Goal: Task Accomplishment & Management: Use online tool/utility

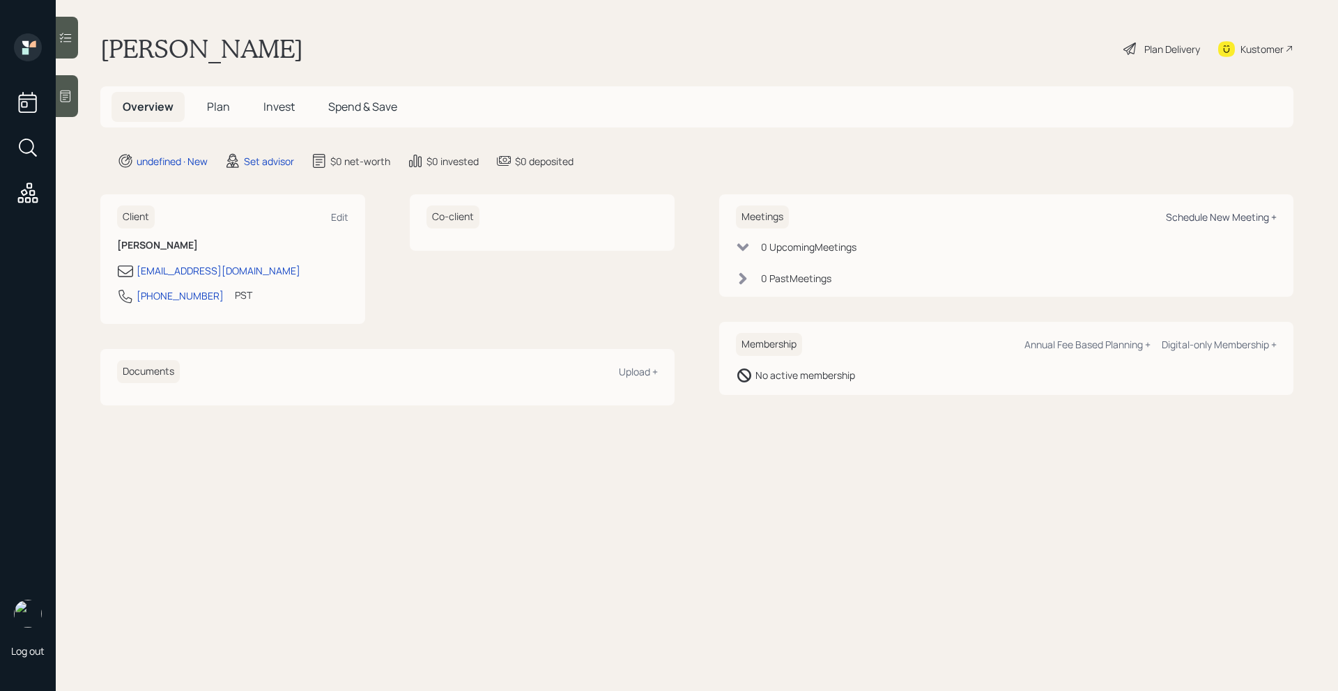
click at [1207, 215] on div "Schedule New Meeting +" at bounding box center [1221, 216] width 111 height 13
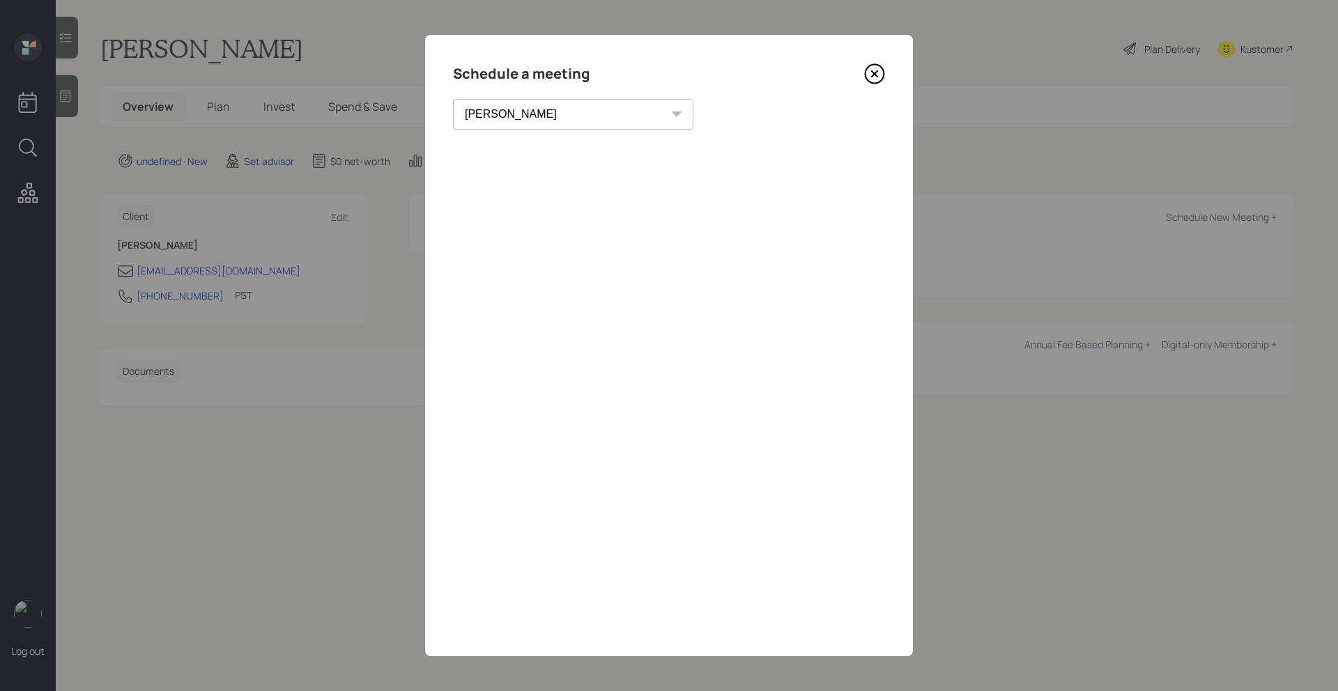
click at [525, 121] on select "[PERSON_NAME] [PERSON_NAME] [PERSON_NAME] [PERSON_NAME] [PERSON_NAME] [PERSON_N…" at bounding box center [573, 114] width 240 height 31
select select "205a2f49-d305-4782-8e90-e36bafbe5565"
click at [453, 99] on select "[PERSON_NAME] [PERSON_NAME] [PERSON_NAME] [PERSON_NAME] [PERSON_NAME] [PERSON_N…" at bounding box center [573, 114] width 240 height 31
click at [867, 77] on icon at bounding box center [874, 73] width 21 height 21
